Goal: Navigation & Orientation: Find specific page/section

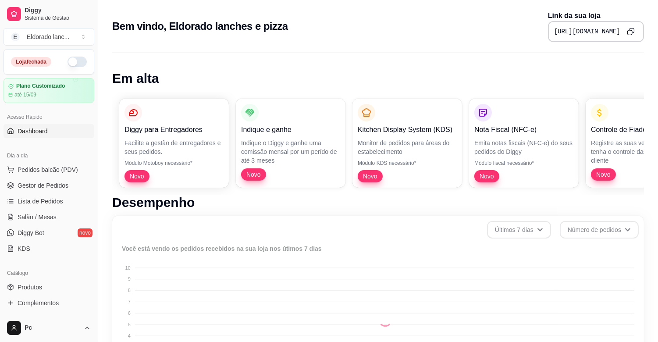
click at [71, 62] on button "button" at bounding box center [76, 62] width 19 height 11
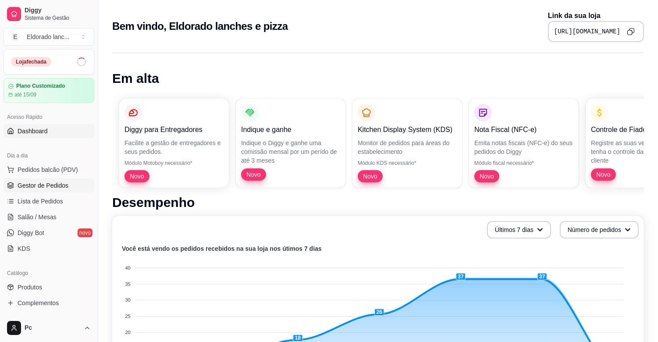
click at [63, 185] on span "Gestor de Pedidos" at bounding box center [43, 185] width 51 height 9
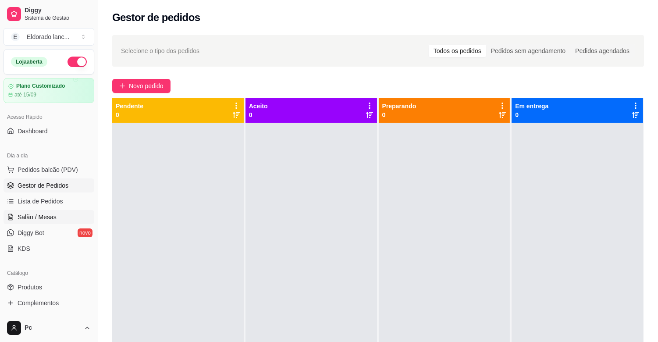
click at [43, 222] on link "Salão / Mesas" at bounding box center [49, 217] width 91 height 14
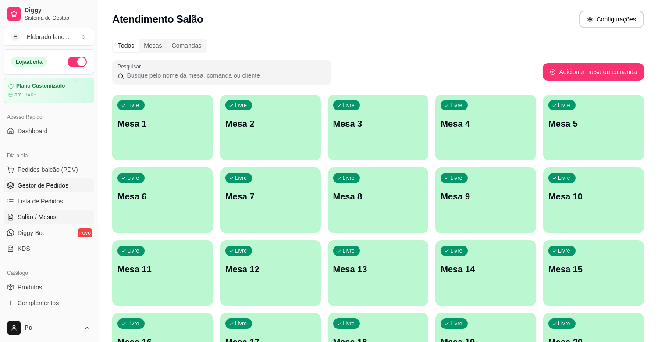
click at [38, 185] on span "Gestor de Pedidos" at bounding box center [43, 185] width 51 height 9
